Goal: Information Seeking & Learning: Compare options

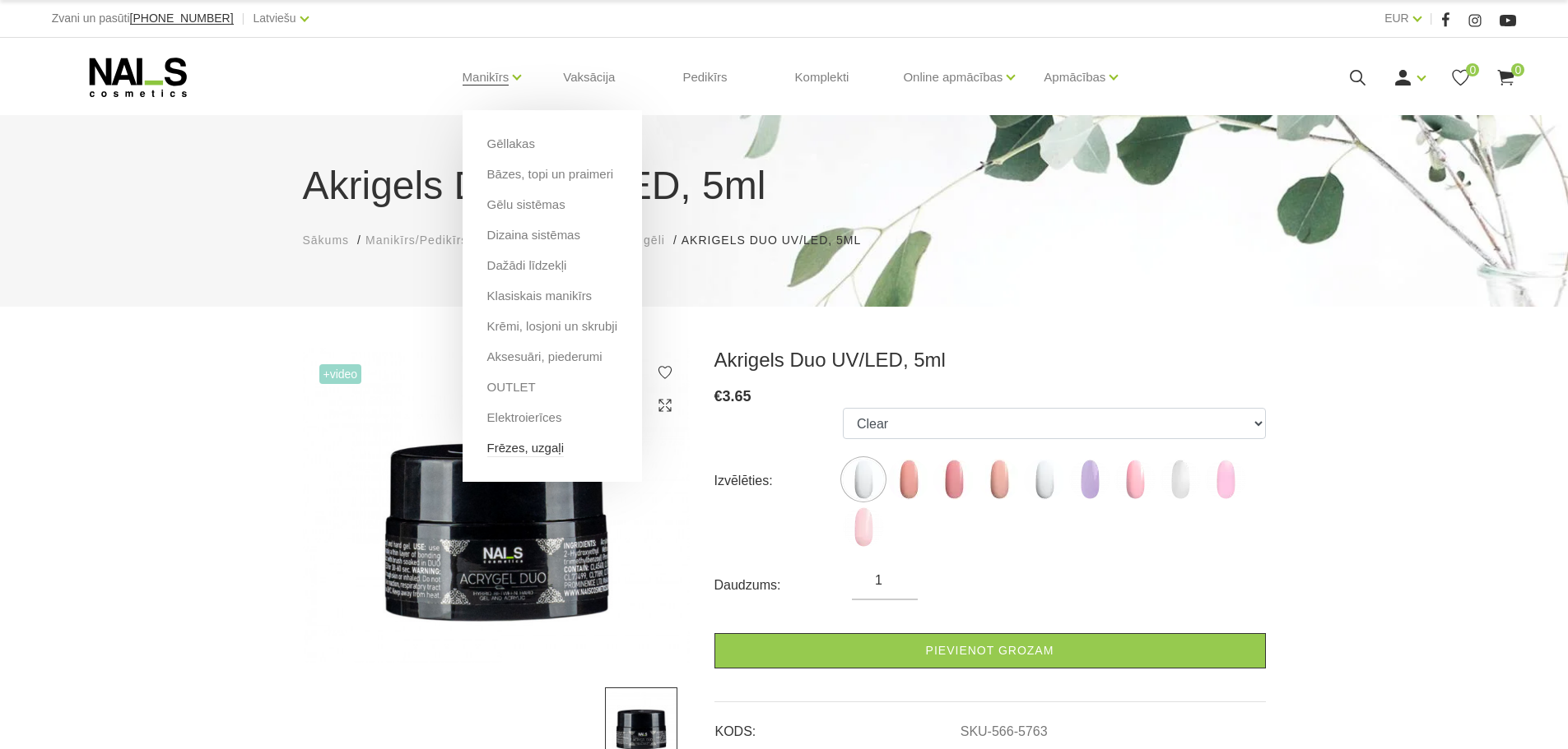
click at [507, 453] on link "Frēzes, uzgaļi" at bounding box center [525, 447] width 76 height 18
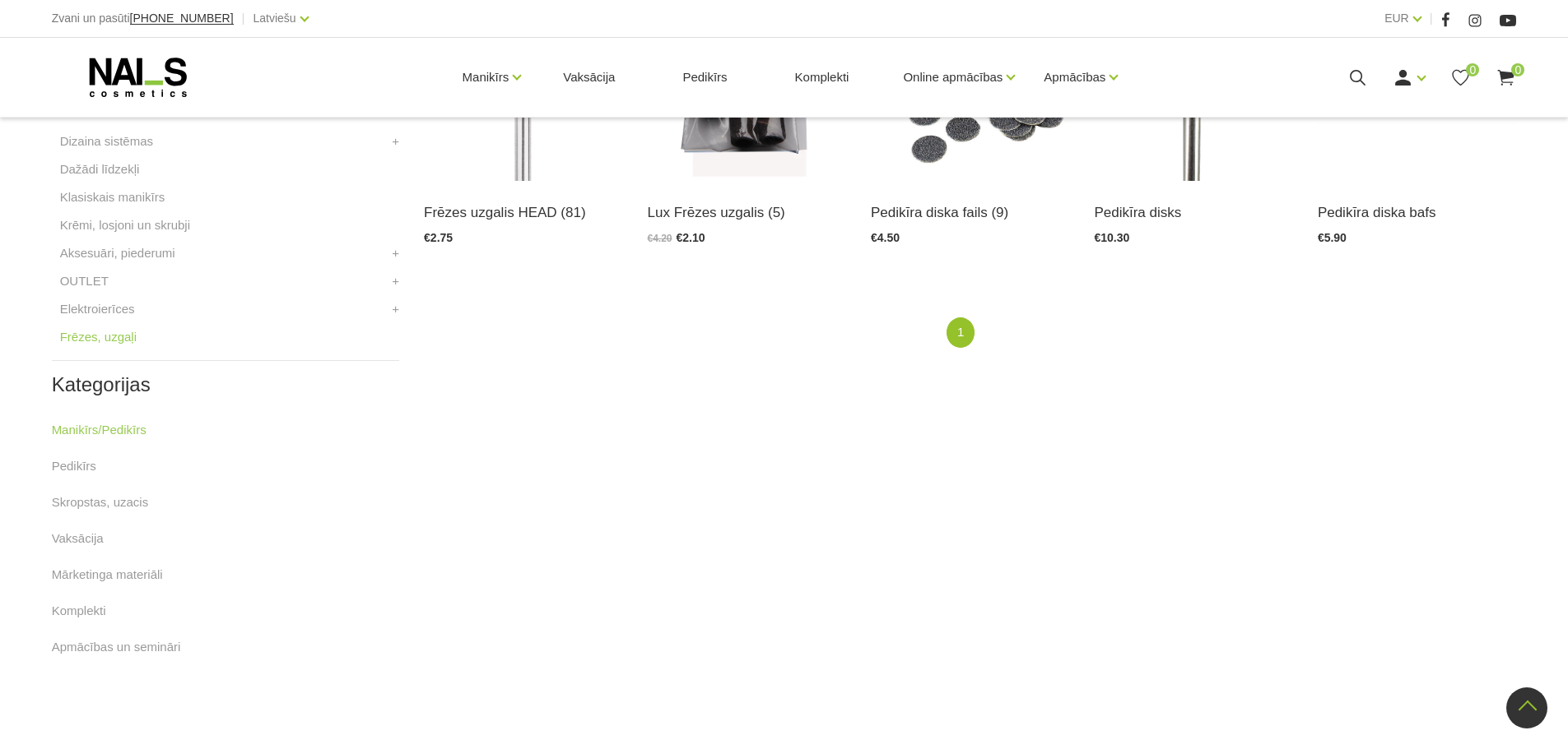
scroll to position [247, 0]
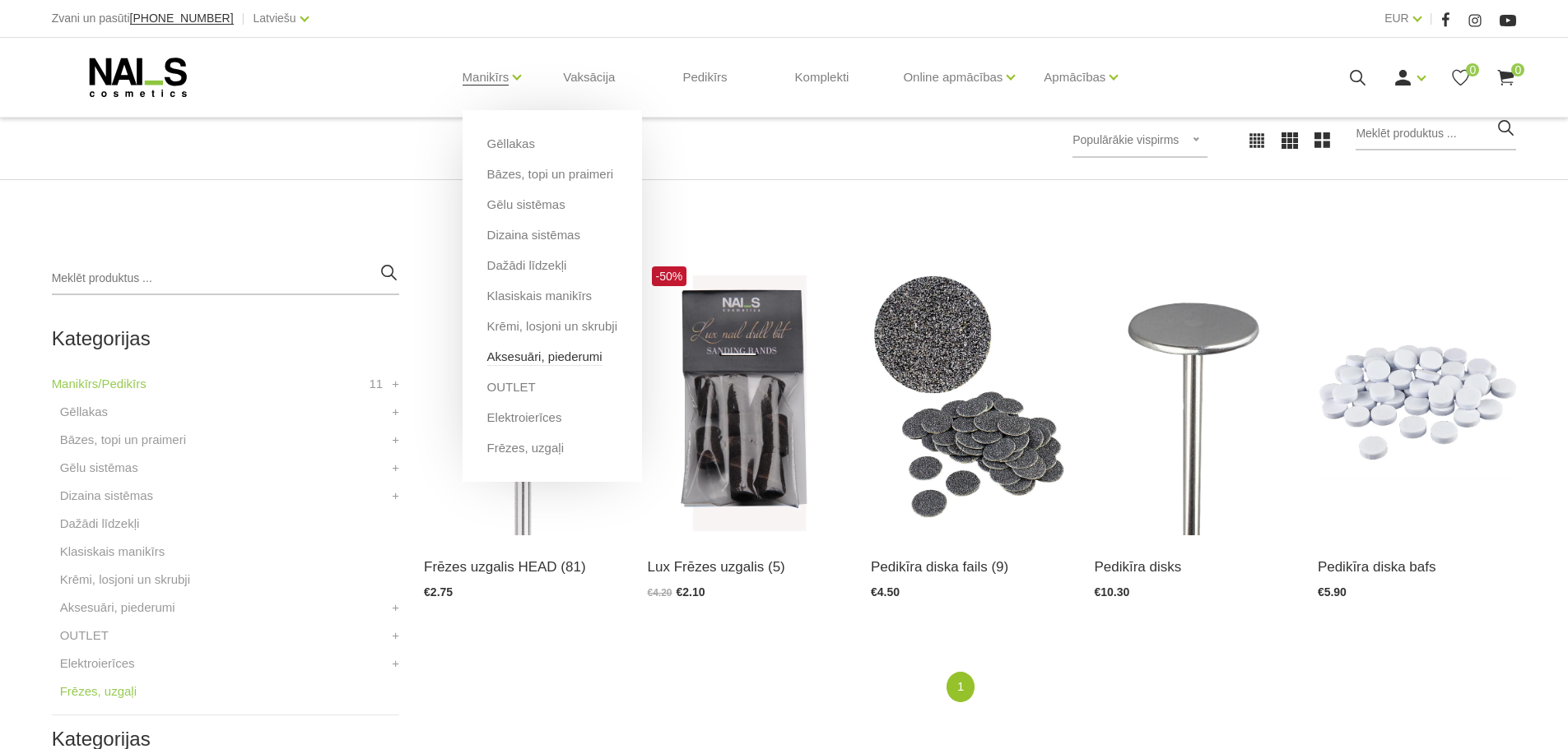
click at [515, 352] on link "Aksesuāri, piederumi" at bounding box center [545, 357] width 115 height 18
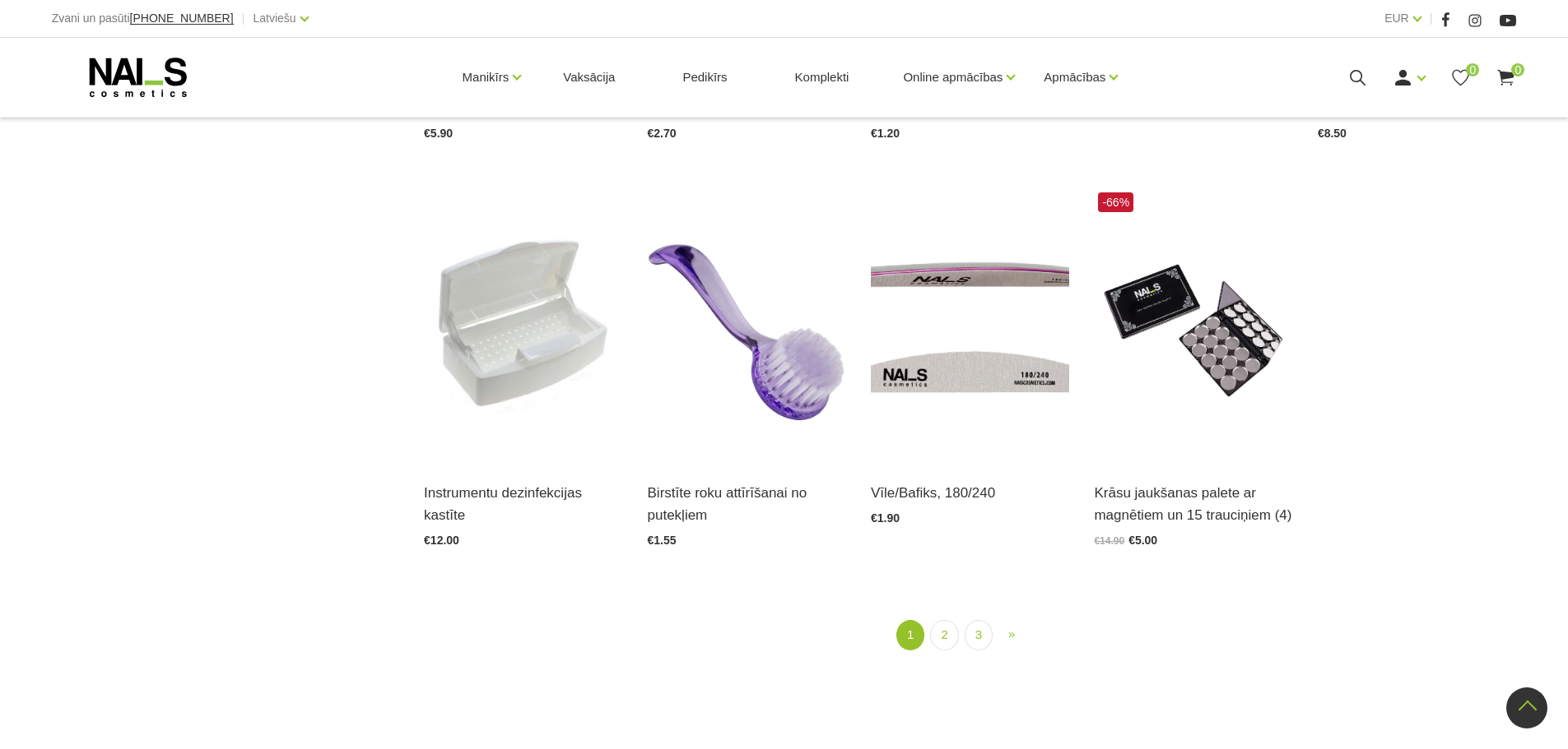
scroll to position [1974, 0]
click at [516, 380] on img at bounding box center [523, 324] width 198 height 273
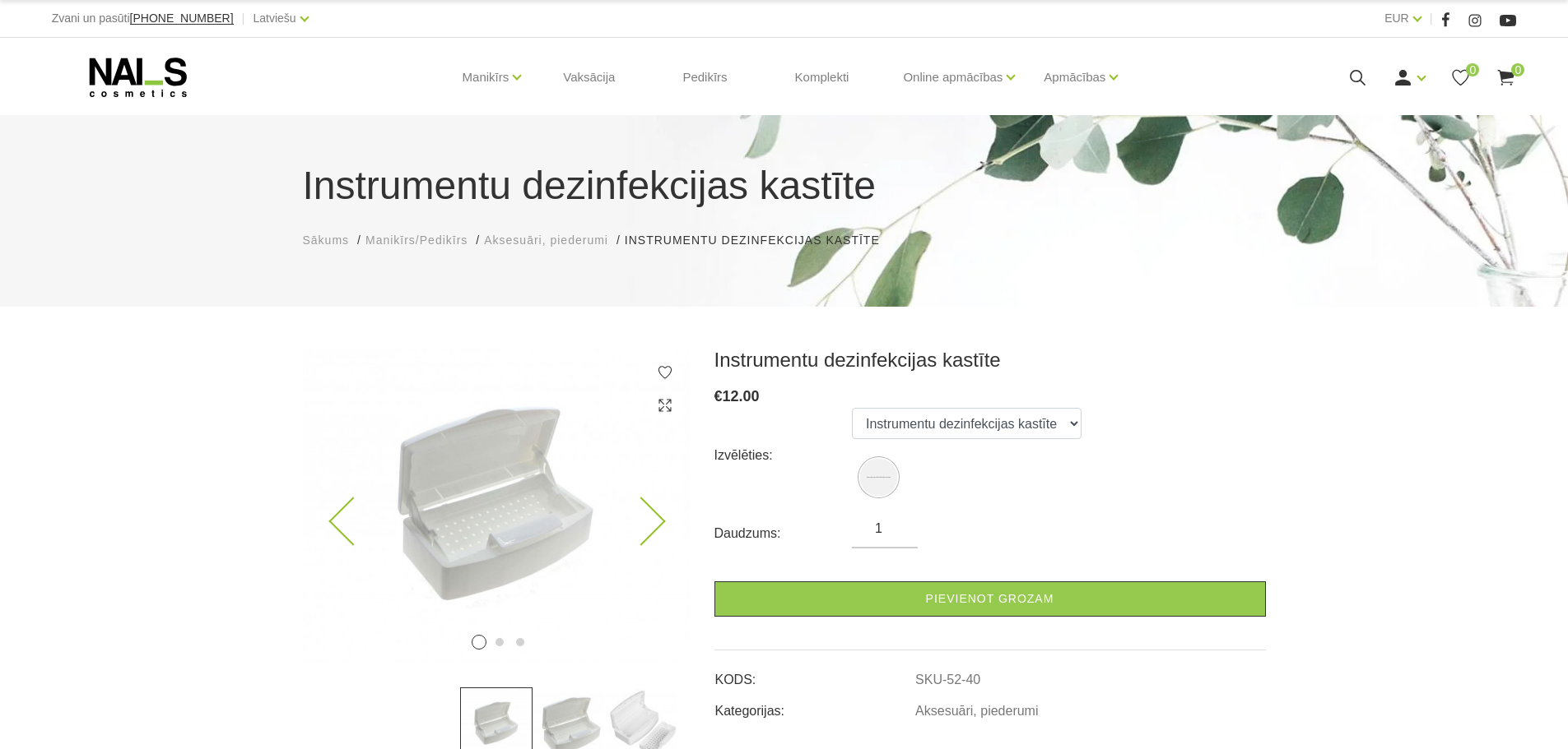
click at [659, 516] on icon at bounding box center [640, 521] width 48 height 48
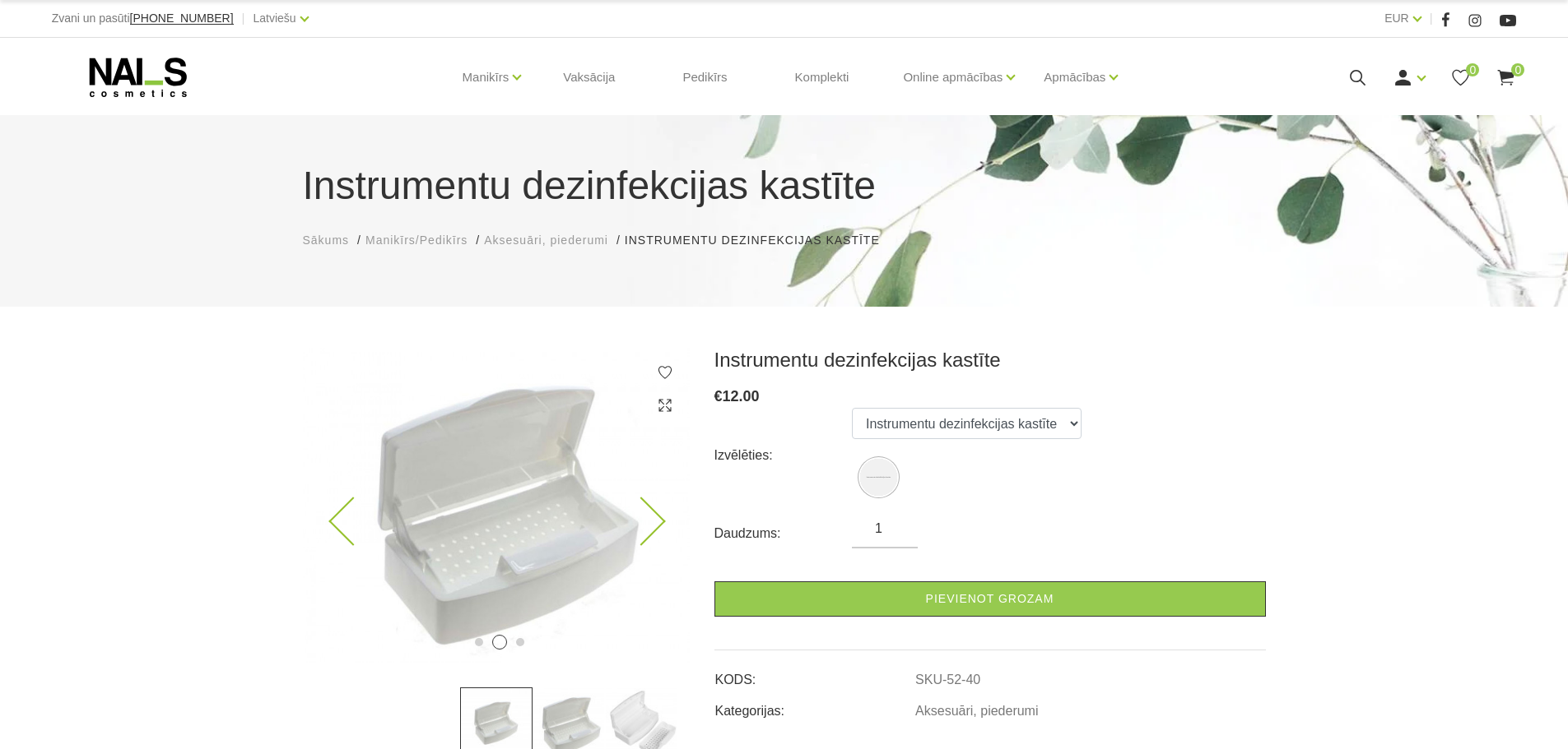
click at [659, 516] on icon at bounding box center [640, 521] width 48 height 48
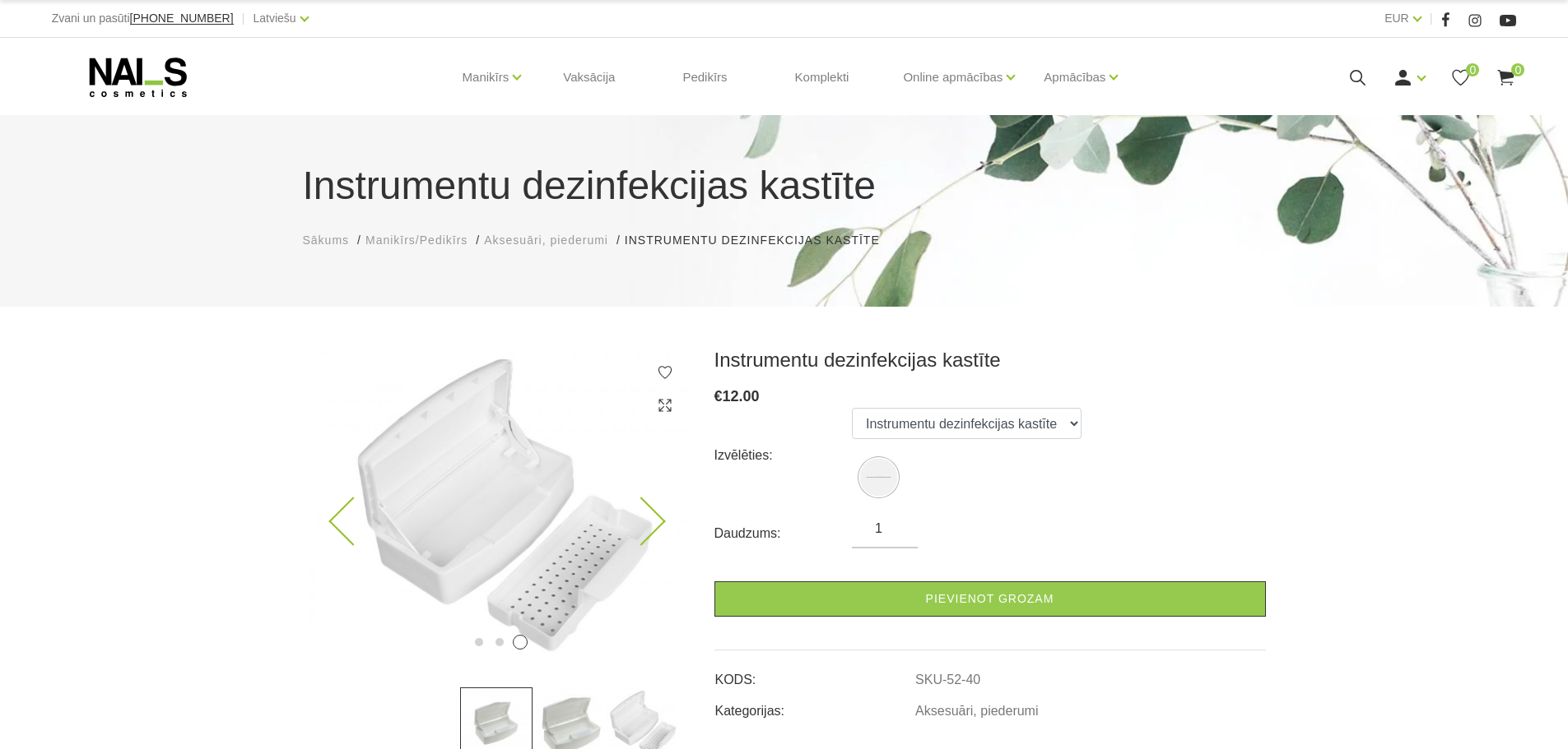
click at [659, 516] on icon at bounding box center [640, 521] width 48 height 48
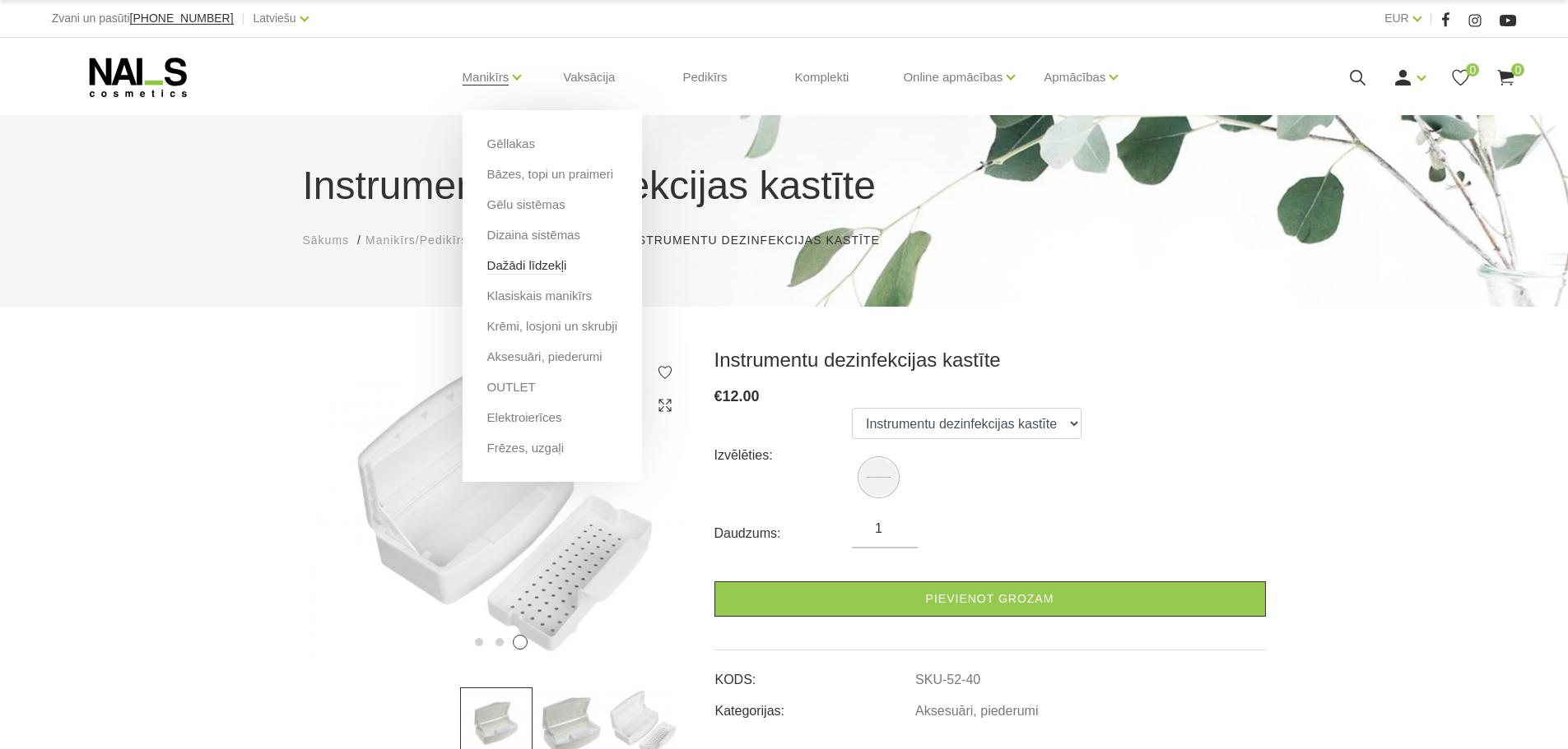
click at [543, 273] on link "Dažādi līdzekļi" at bounding box center [527, 265] width 80 height 18
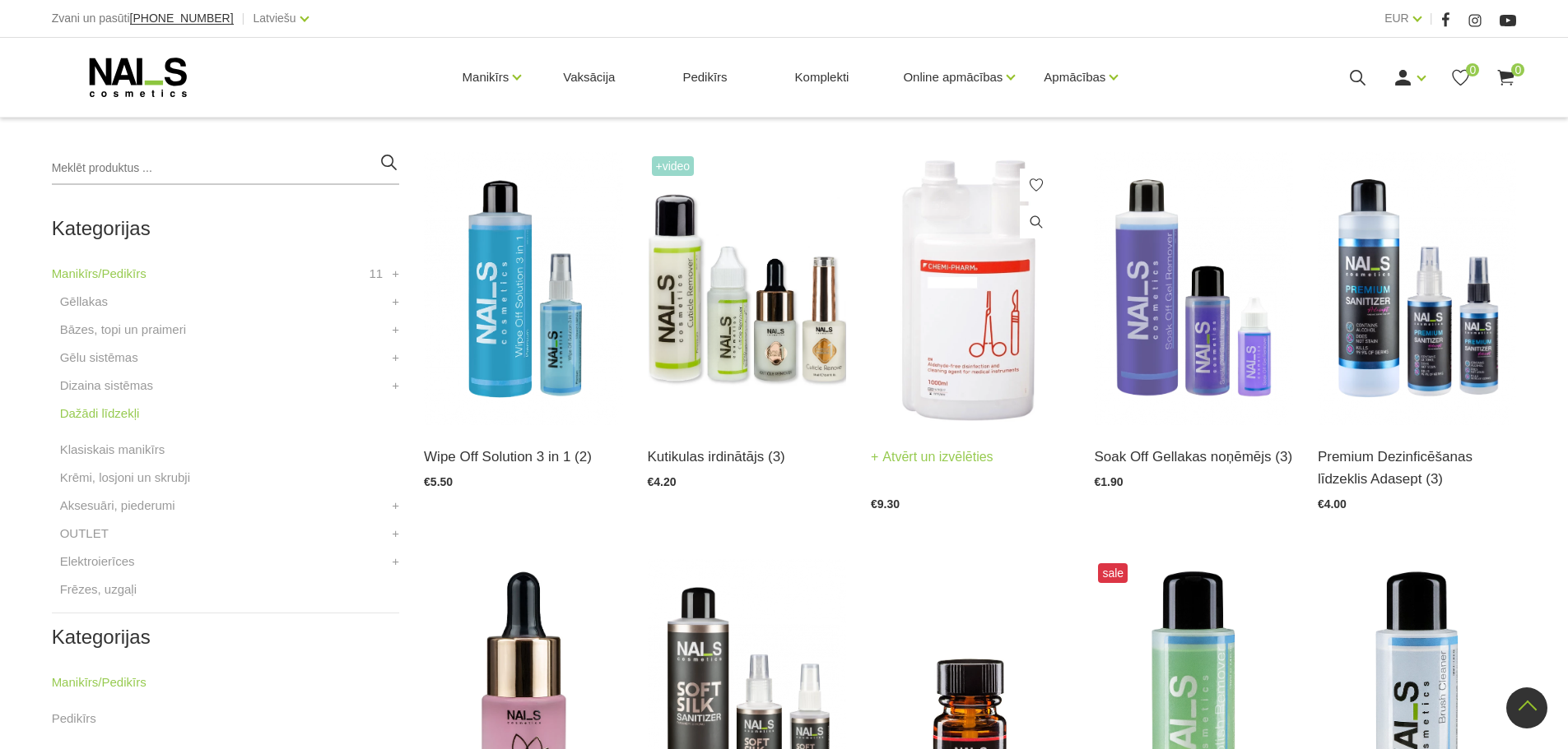
scroll to position [329, 0]
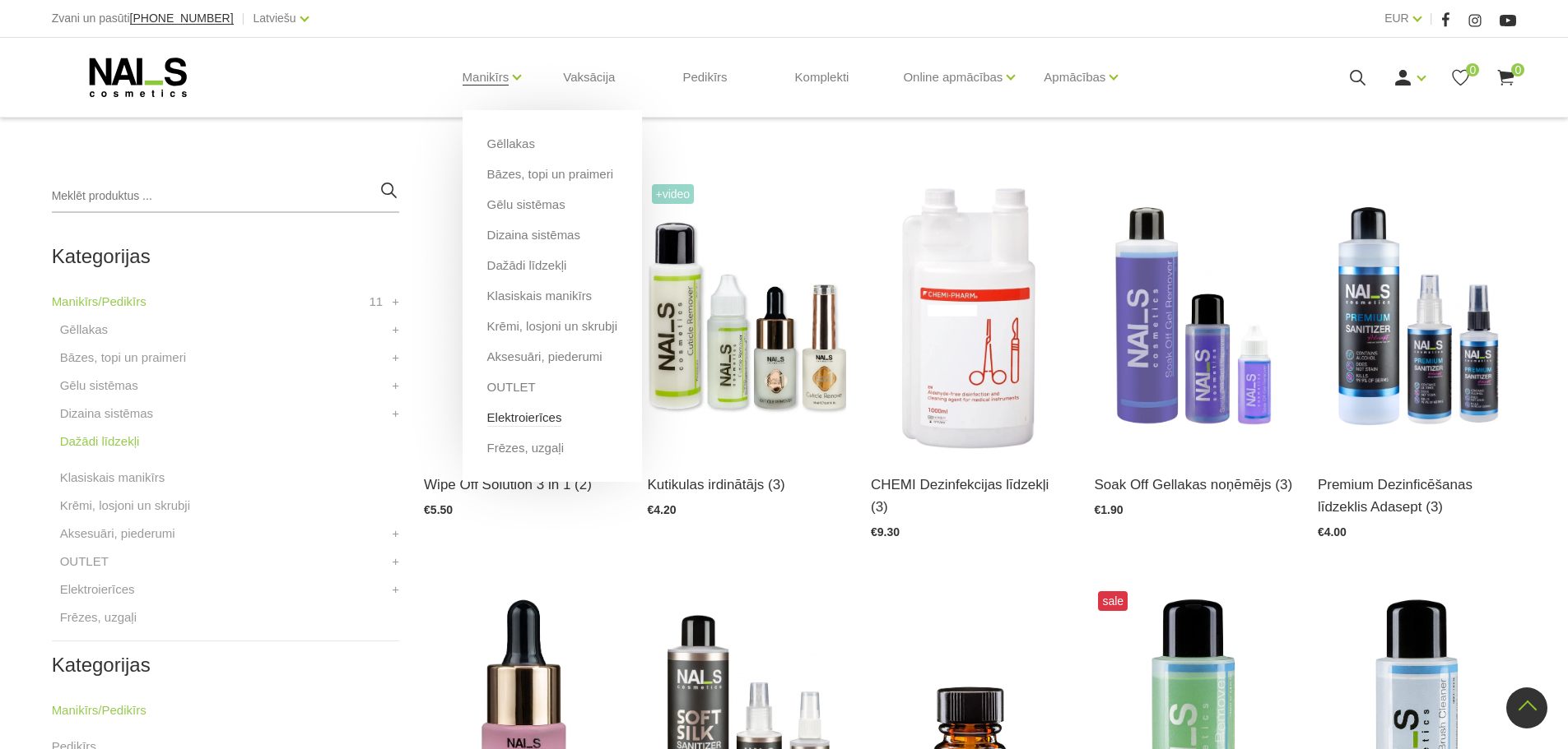
click at [523, 422] on link "Elektroierīces" at bounding box center [525, 418] width 75 height 18
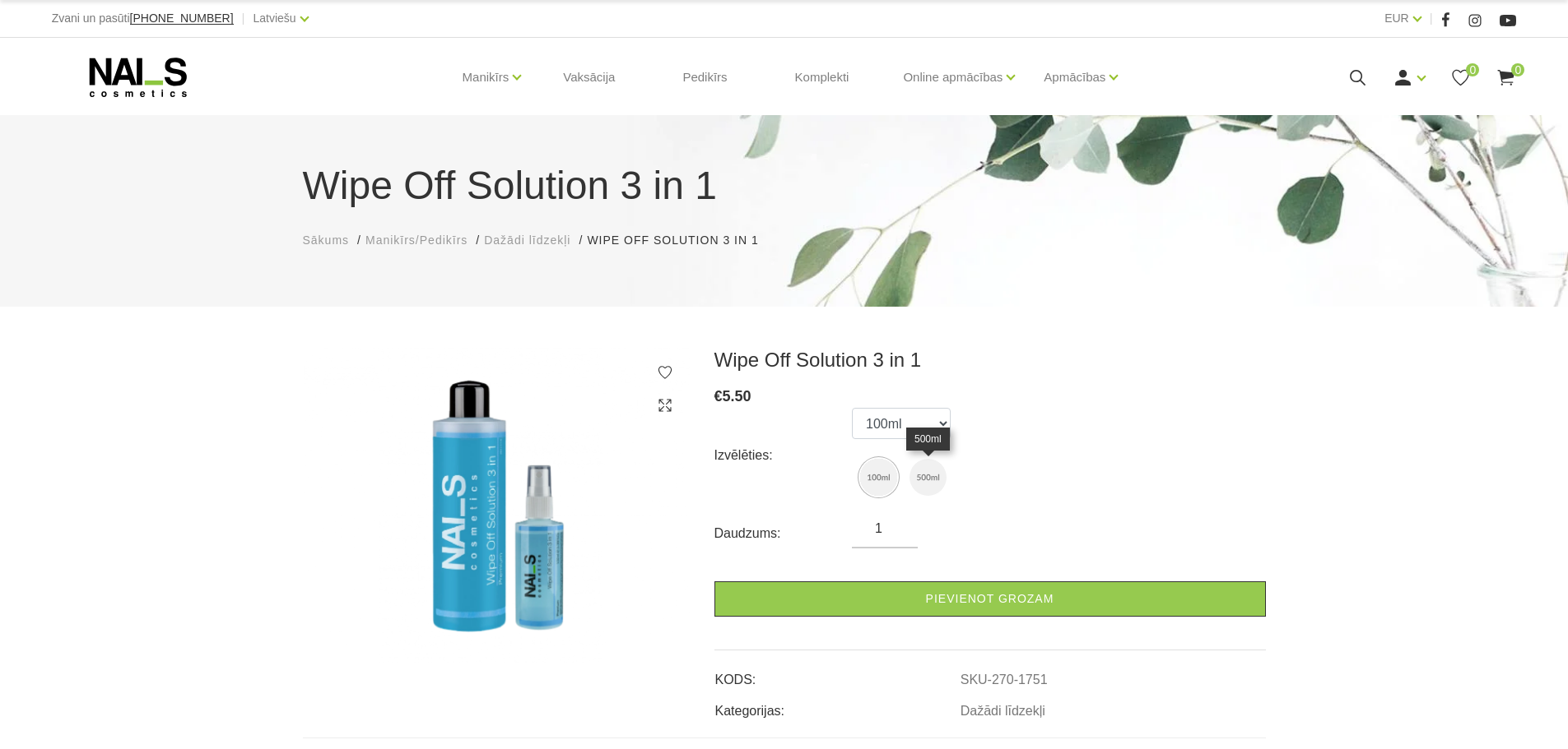
click at [923, 470] on img at bounding box center [928, 478] width 37 height 37
click at [880, 474] on img at bounding box center [879, 478] width 37 height 37
select select "1751"
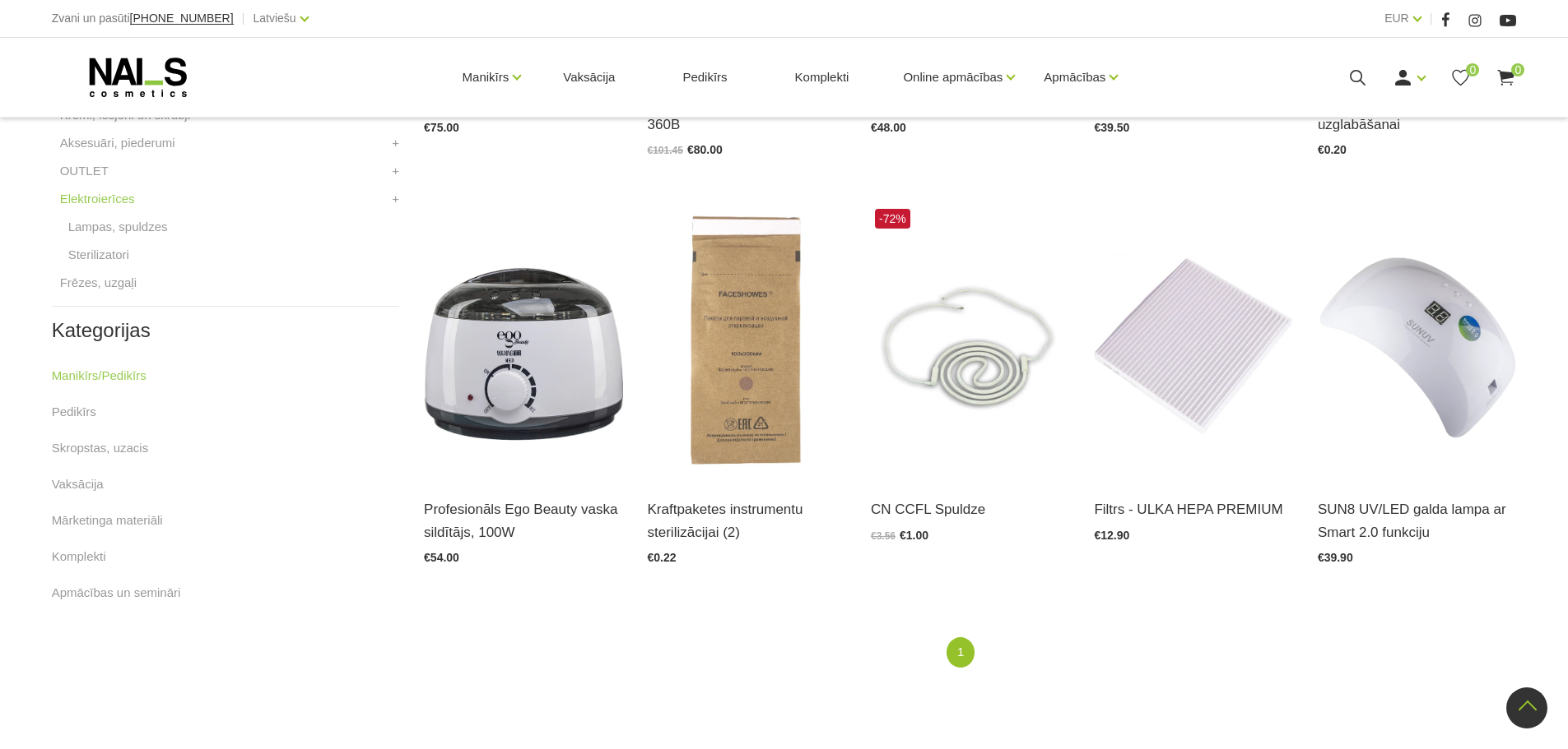
scroll to position [741, 0]
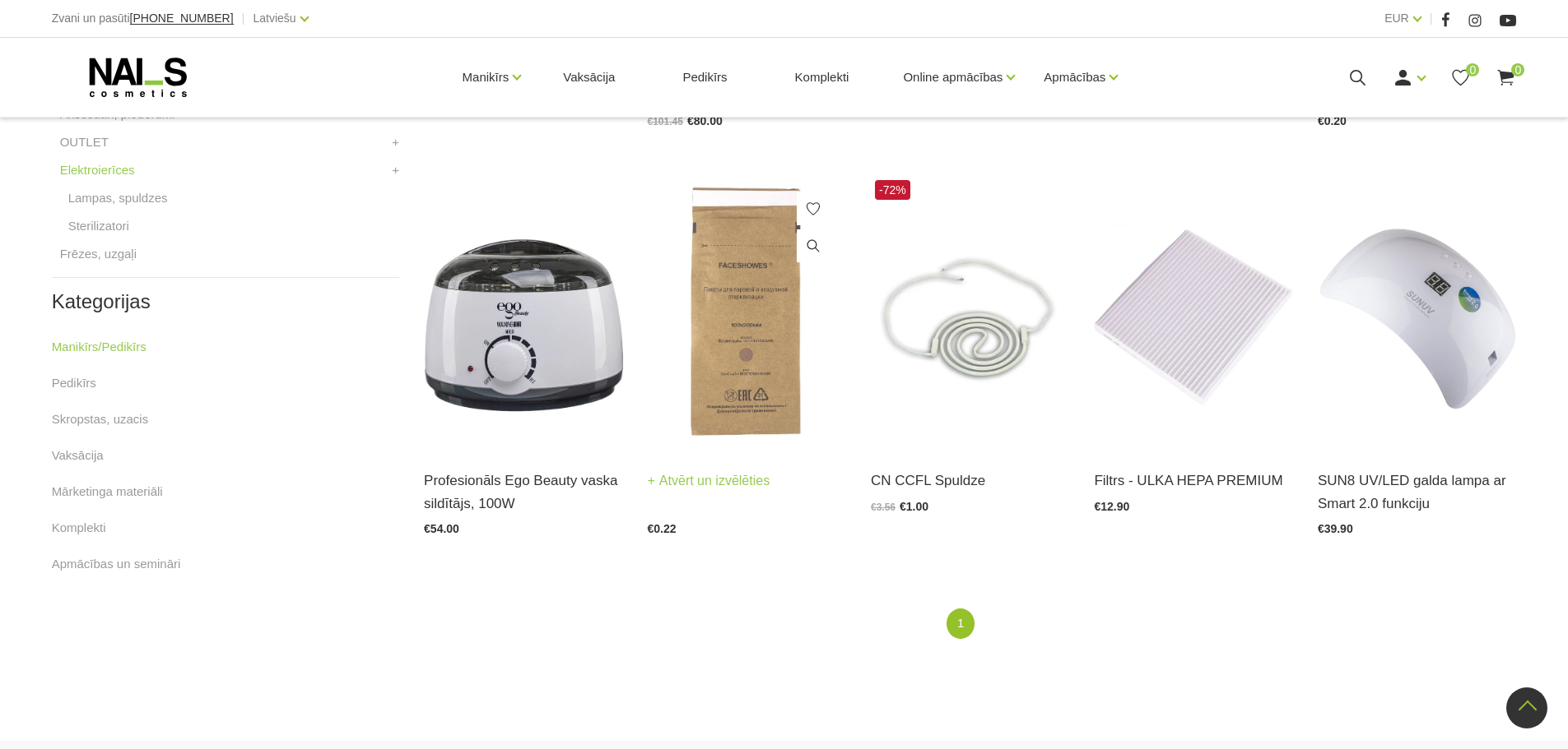
click at [763, 360] on img at bounding box center [747, 313] width 198 height 273
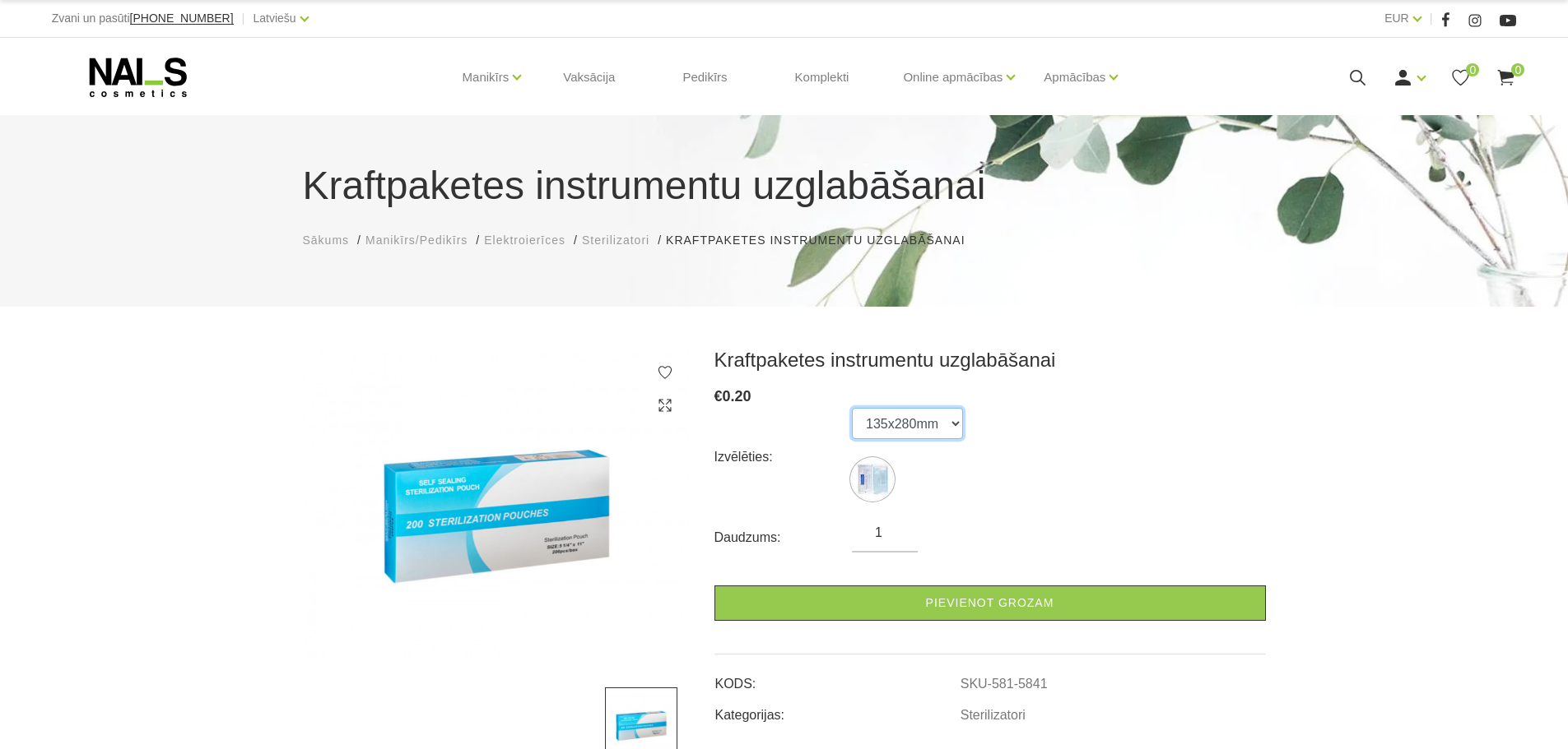
click at [929, 417] on select "135x280mm" at bounding box center [907, 424] width 111 height 31
click at [852, 408] on select "135x280mm" at bounding box center [907, 424] width 111 height 31
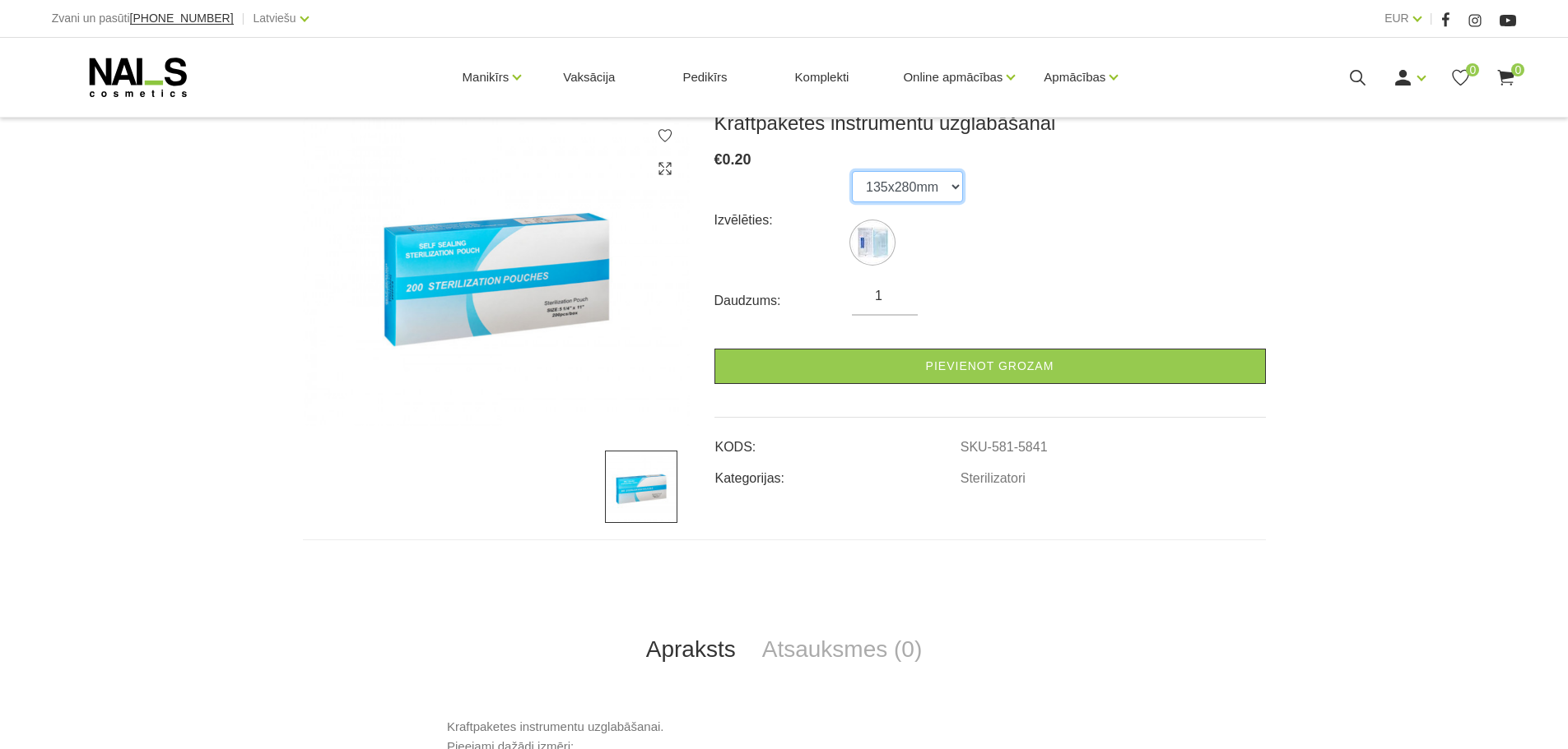
scroll to position [247, 0]
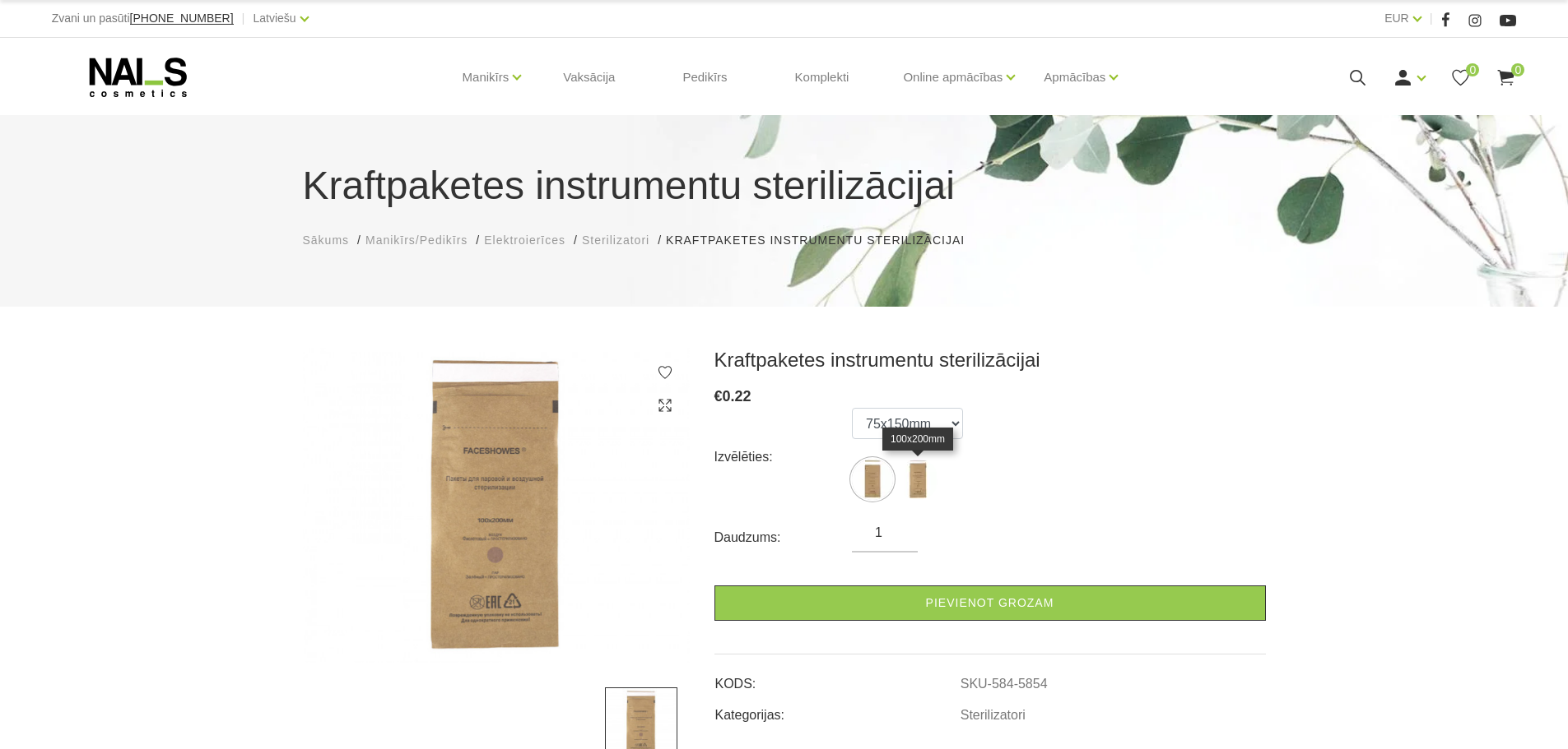
click at [909, 474] on img at bounding box center [917, 480] width 42 height 42
click at [870, 491] on img at bounding box center [872, 480] width 42 height 42
select select "5854"
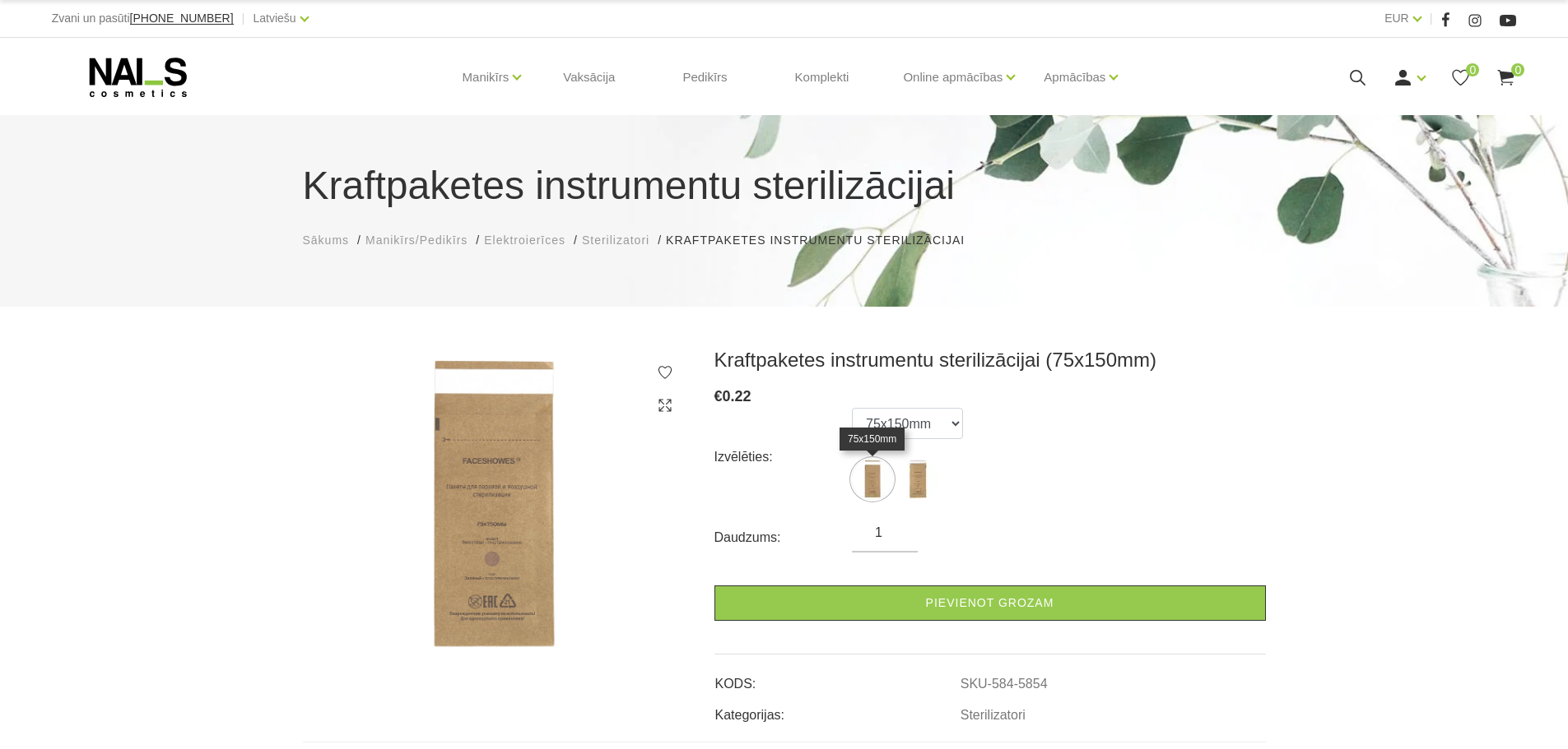
click at [887, 474] on img at bounding box center [872, 480] width 42 height 42
click at [951, 418] on select "75x150mm 100x200mm" at bounding box center [907, 424] width 111 height 31
click at [852, 408] on select "75x150mm 100x200mm" at bounding box center [907, 424] width 111 height 31
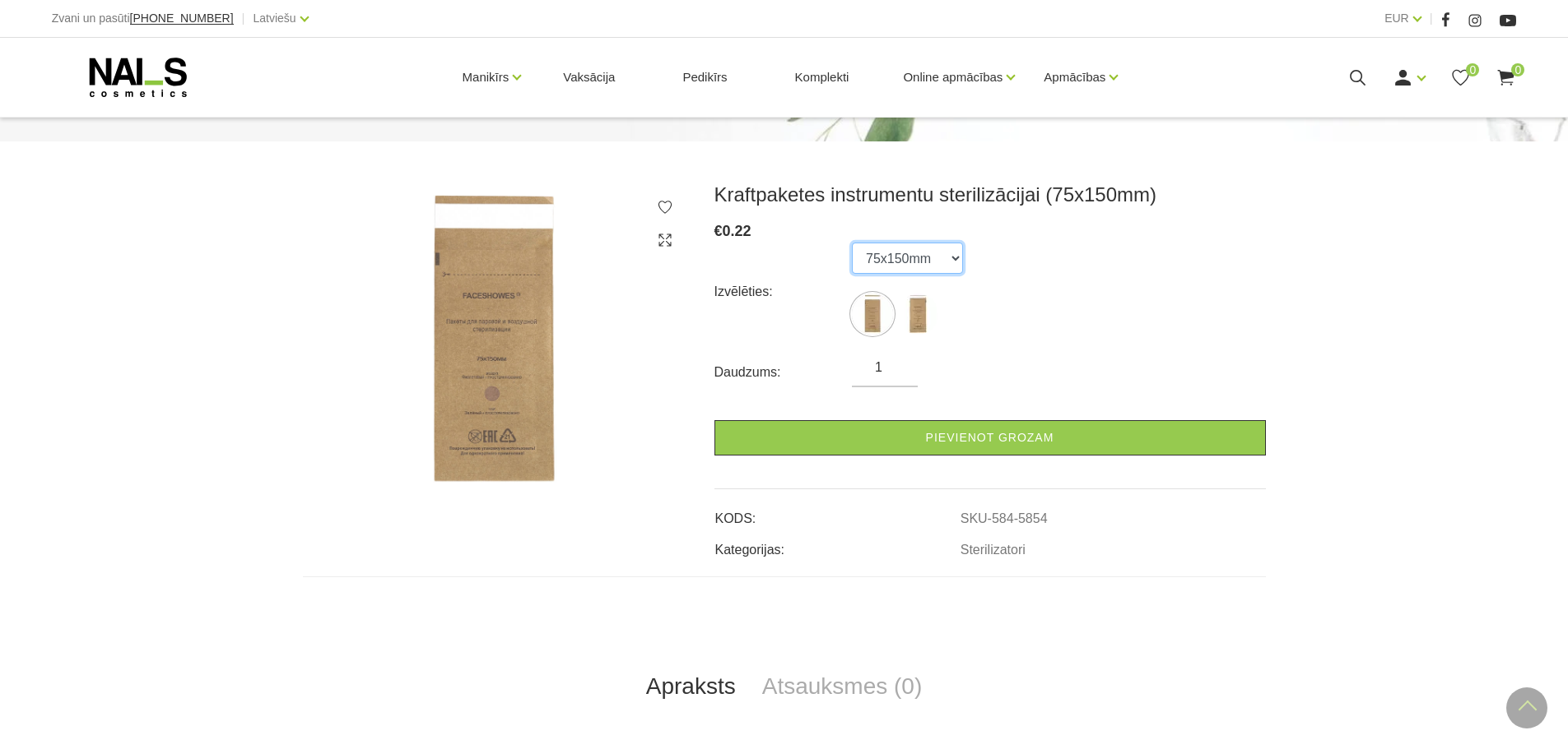
scroll to position [164, 0]
